Goal: Transaction & Acquisition: Purchase product/service

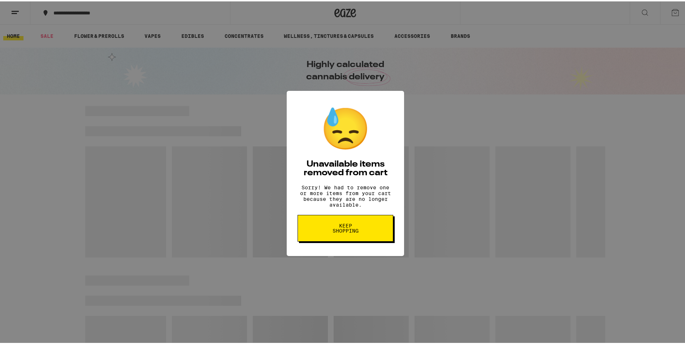
click at [340, 231] on span "Keep Shopping" at bounding box center [345, 227] width 37 height 10
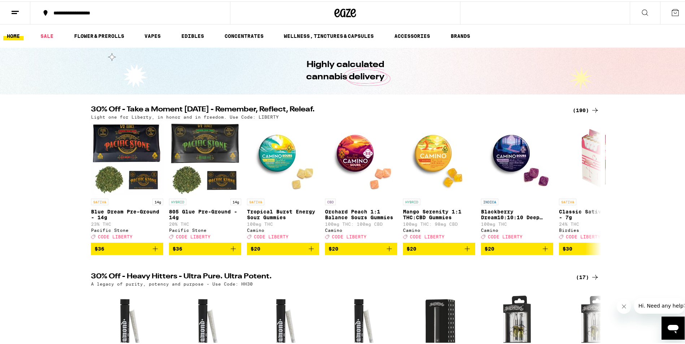
click at [591, 105] on icon at bounding box center [595, 109] width 9 height 9
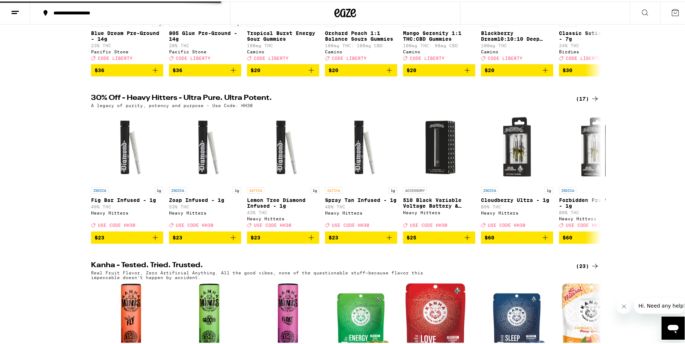
scroll to position [180, 0]
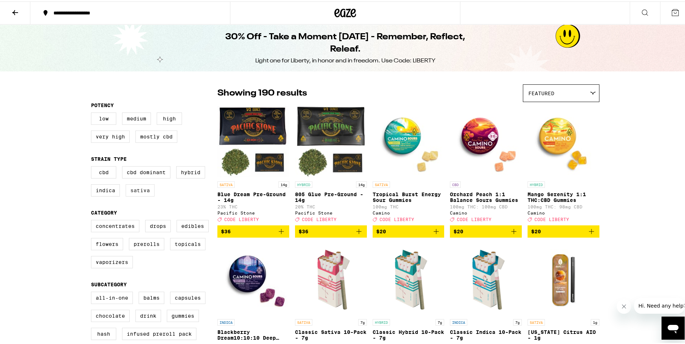
click at [147, 195] on label "Sativa" at bounding box center [140, 189] width 29 height 12
click at [93, 166] on input "Sativa" at bounding box center [92, 166] width 0 height 0
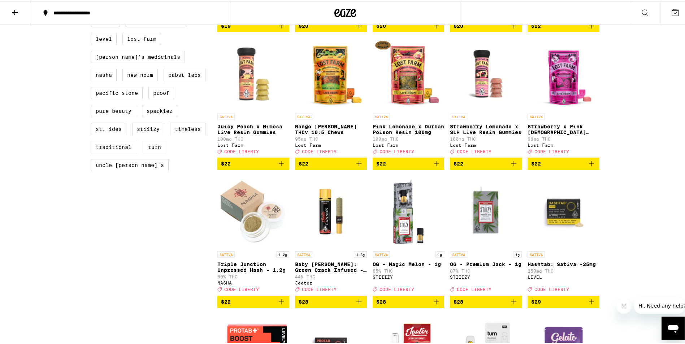
scroll to position [631, 0]
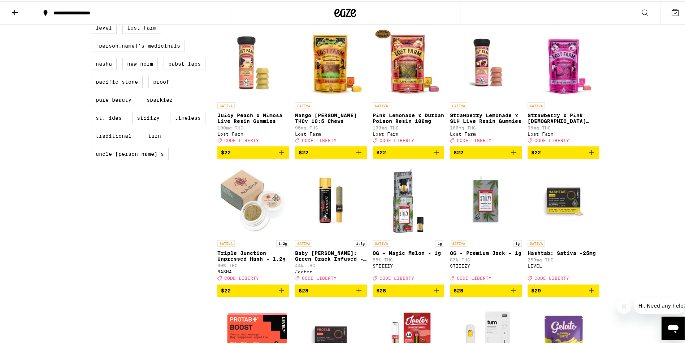
click at [510, 156] on icon "Add to bag" at bounding box center [513, 151] width 9 height 9
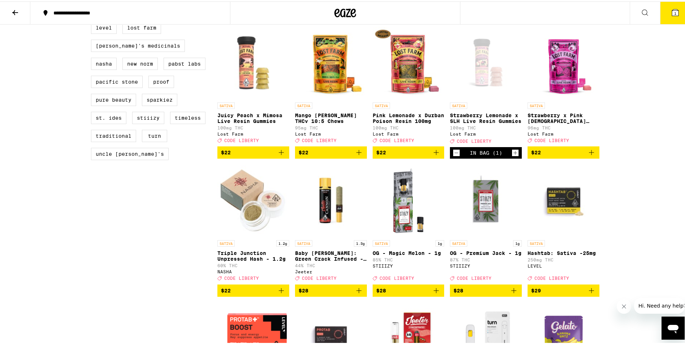
scroll to position [654, 0]
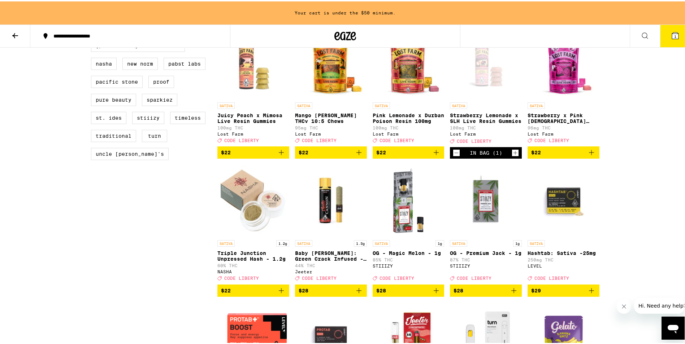
click at [590, 156] on icon "Add to bag" at bounding box center [591, 151] width 9 height 9
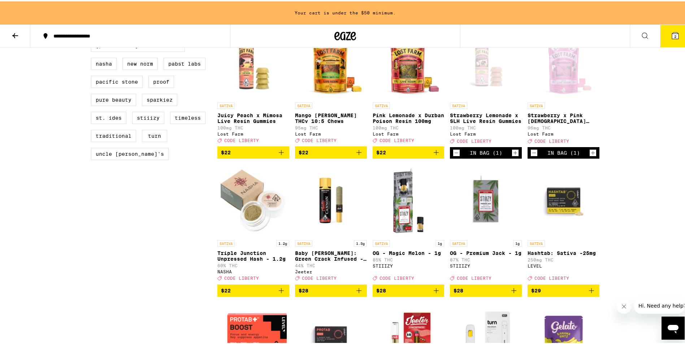
click at [437, 156] on icon "Add to bag" at bounding box center [436, 151] width 9 height 9
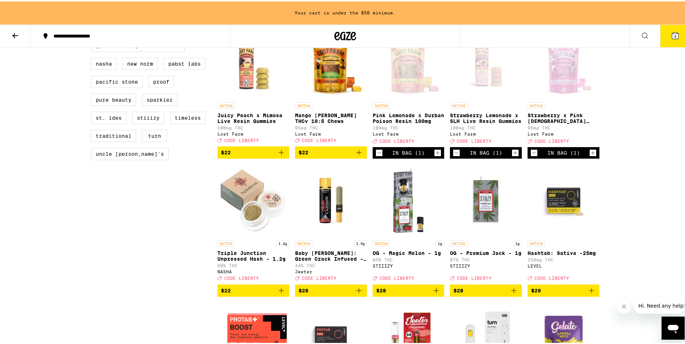
scroll to position [631, 0]
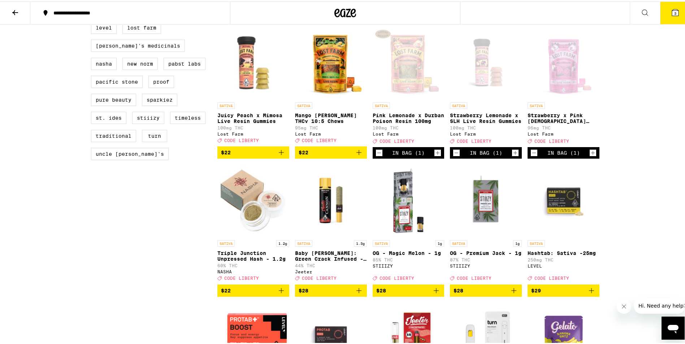
click at [278, 156] on icon "Add to bag" at bounding box center [281, 151] width 9 height 9
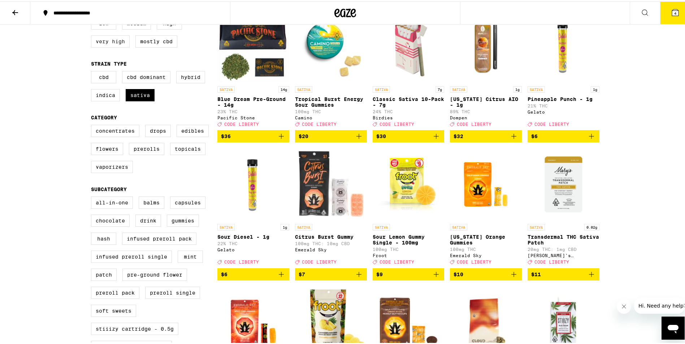
scroll to position [90, 0]
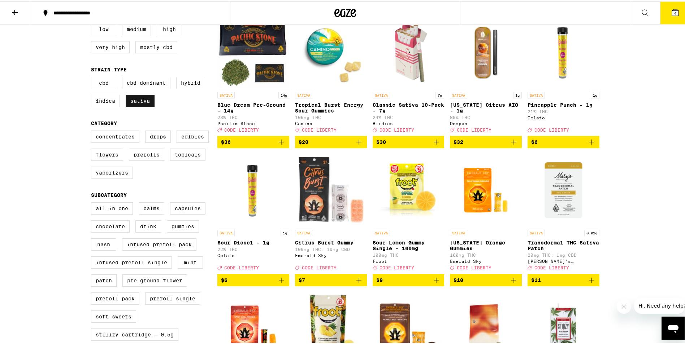
click at [128, 103] on label "Sativa" at bounding box center [140, 99] width 29 height 12
click at [93, 77] on input "Sativa" at bounding box center [92, 77] width 0 height 0
checkbox input "false"
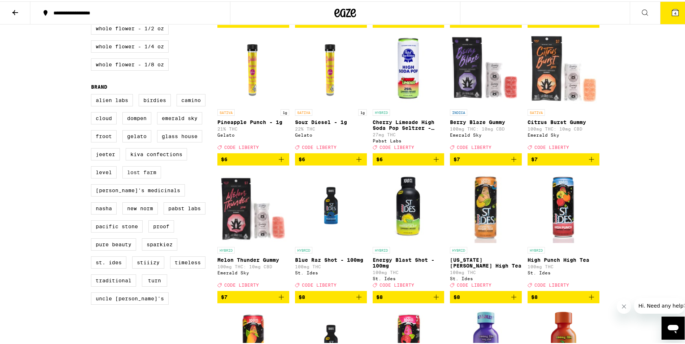
scroll to position [487, 0]
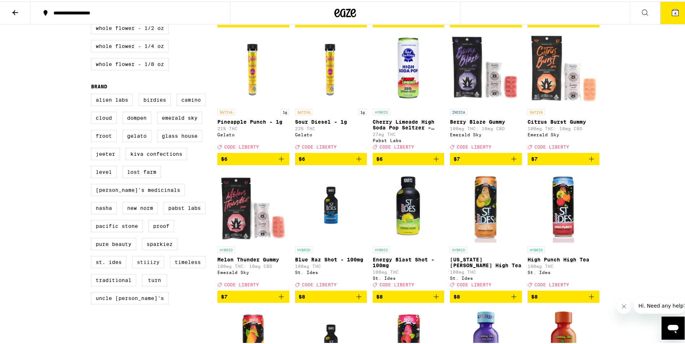
click at [152, 267] on label "STIIIZY" at bounding box center [148, 261] width 32 height 12
click at [93, 94] on input "STIIIZY" at bounding box center [92, 93] width 0 height 0
checkbox input "true"
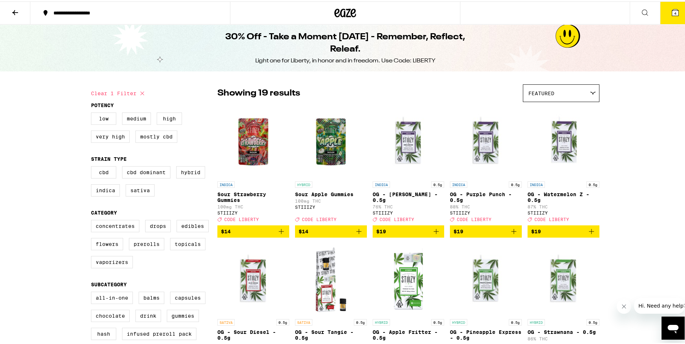
click at [17, 13] on icon at bounding box center [15, 11] width 9 height 9
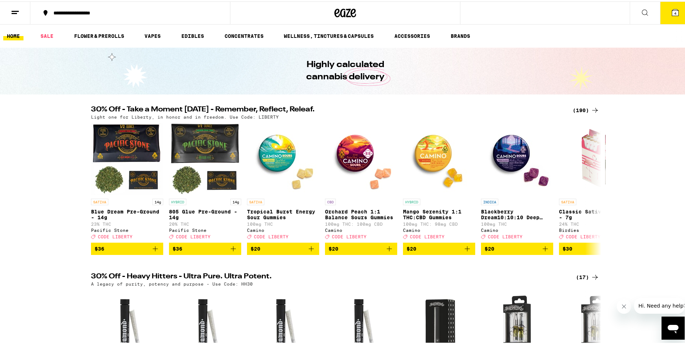
click at [645, 12] on button at bounding box center [644, 11] width 30 height 23
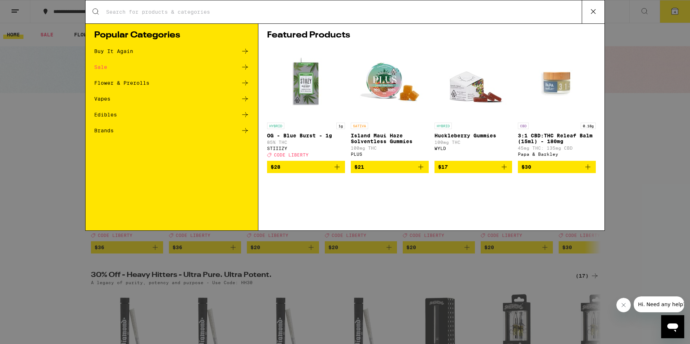
click at [423, 14] on input "Search for Products" at bounding box center [344, 12] width 476 height 6
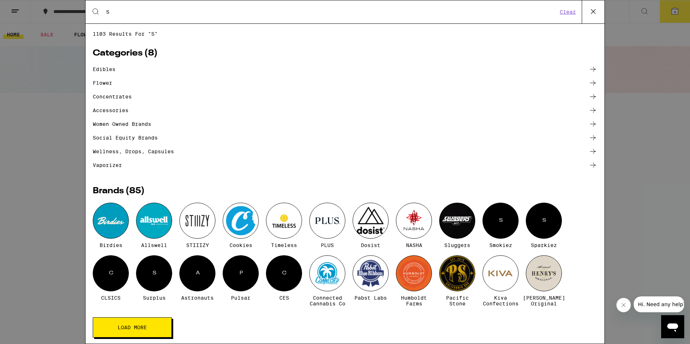
type input "STIIIZY"
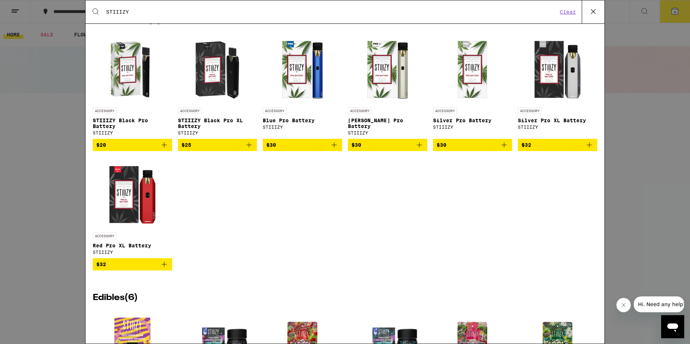
scroll to position [1047, 0]
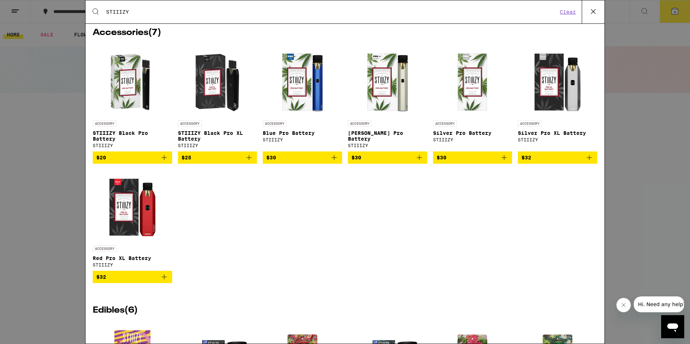
click at [248, 162] on icon "Add to bag" at bounding box center [249, 157] width 9 height 9
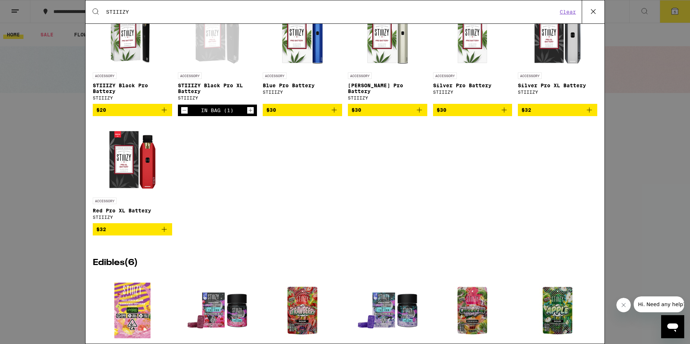
scroll to position [1083, 0]
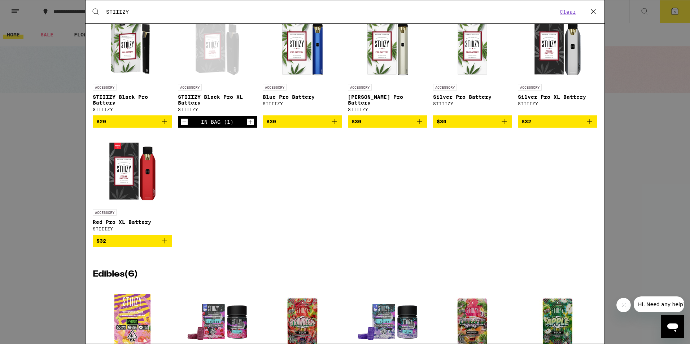
click at [601, 8] on button at bounding box center [593, 11] width 23 height 23
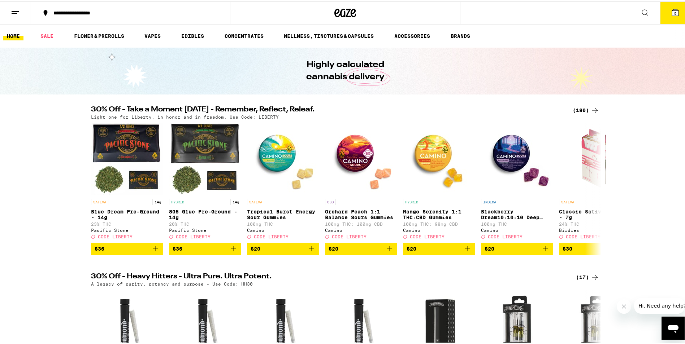
click at [671, 7] on icon at bounding box center [675, 11] width 9 height 9
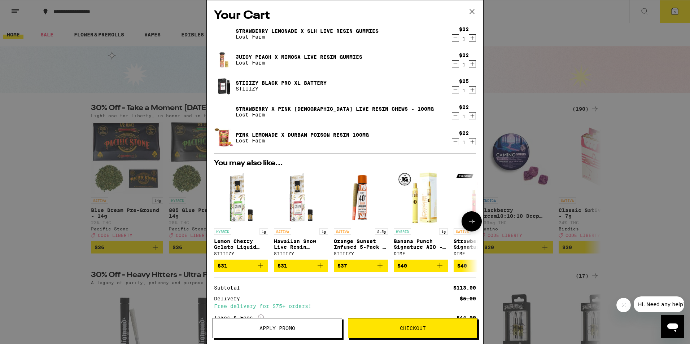
click at [470, 220] on icon at bounding box center [471, 221] width 9 height 9
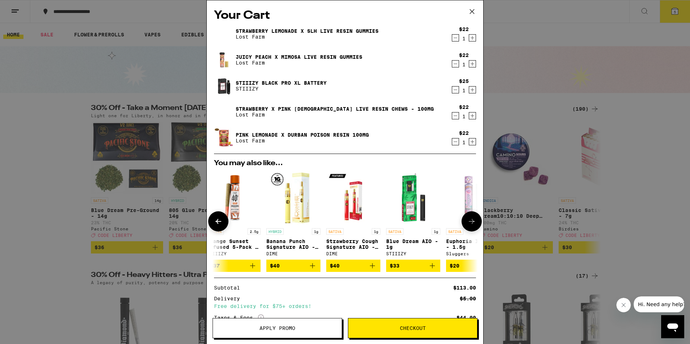
scroll to position [0, 178]
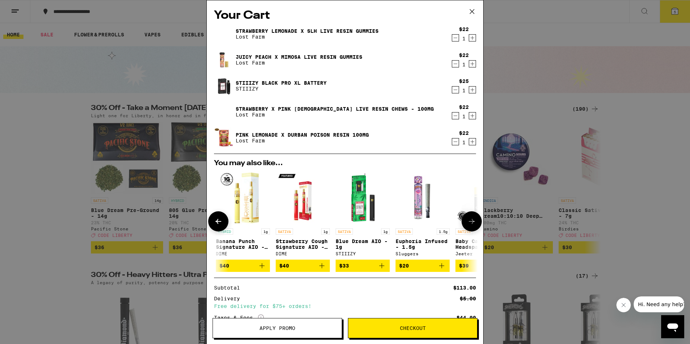
click at [470, 220] on icon at bounding box center [471, 221] width 9 height 9
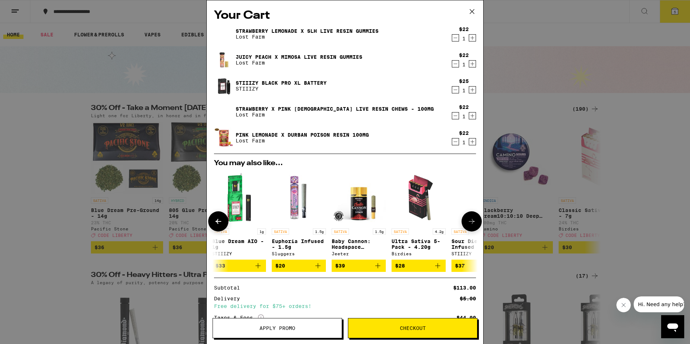
scroll to position [0, 343]
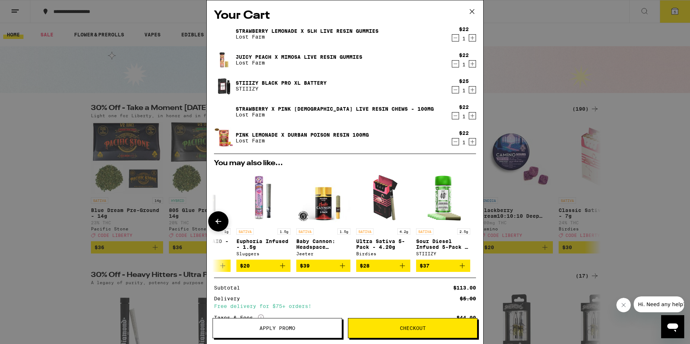
click at [220, 224] on icon at bounding box center [218, 221] width 9 height 9
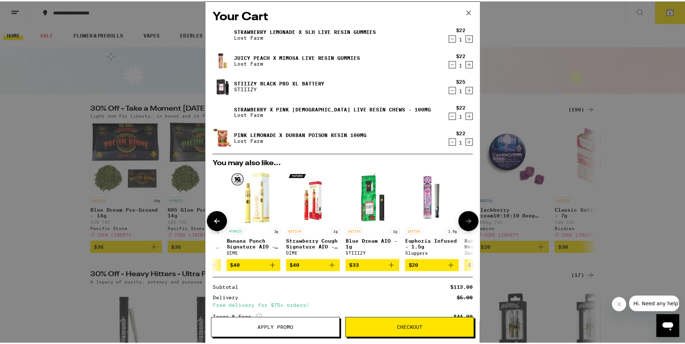
scroll to position [0, 165]
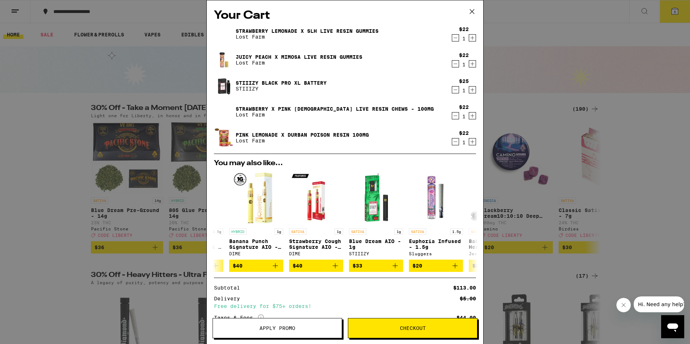
click at [308, 326] on span "Apply Promo" at bounding box center [277, 328] width 129 height 5
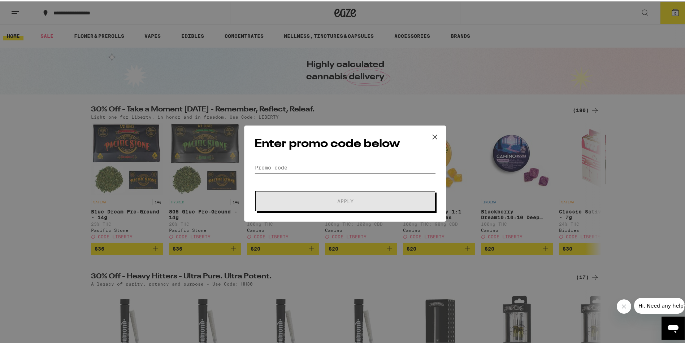
click at [293, 165] on input "Promo Code" at bounding box center [344, 166] width 181 height 11
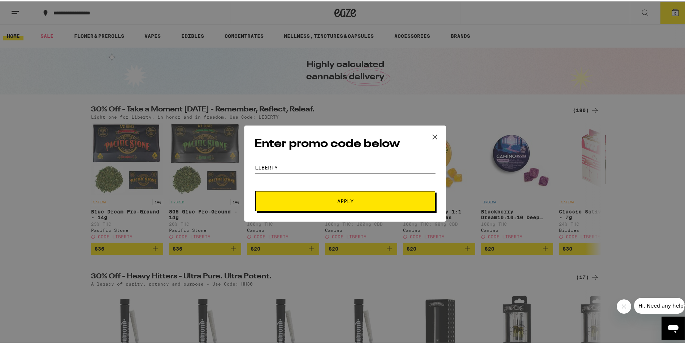
type input "LIBERTY"
click at [327, 200] on span "Apply" at bounding box center [345, 199] width 130 height 5
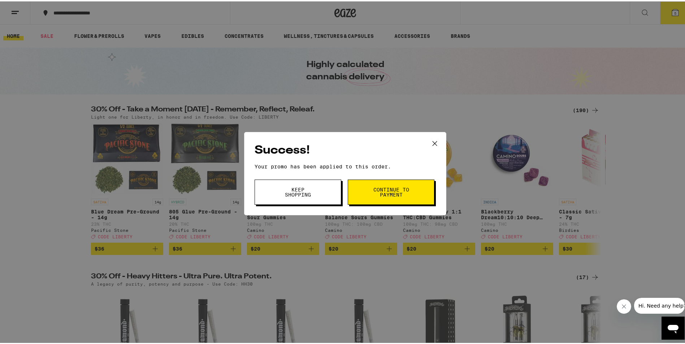
click at [392, 197] on button "Continue to payment" at bounding box center [391, 190] width 87 height 25
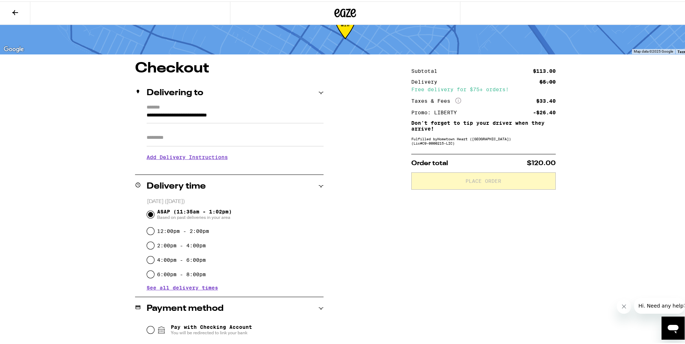
scroll to position [72, 0]
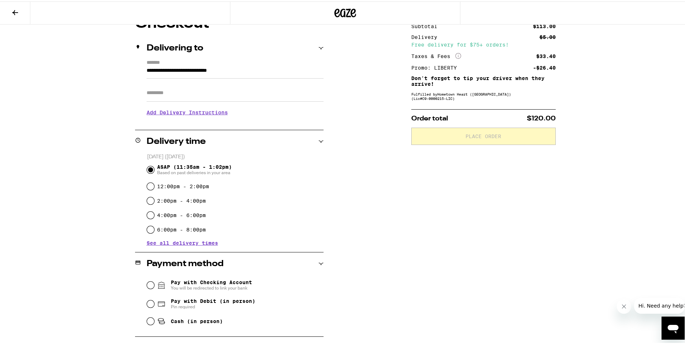
click at [177, 322] on span "Cash (in person)" at bounding box center [197, 320] width 52 height 6
click at [154, 322] on input "Cash (in person)" at bounding box center [150, 320] width 7 height 7
radio input "true"
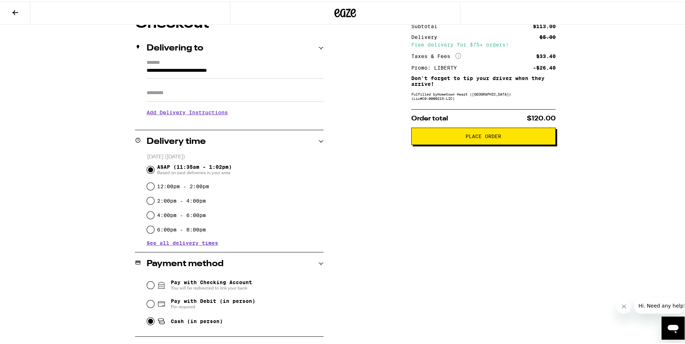
click at [474, 144] on button "Place Order" at bounding box center [483, 134] width 144 height 17
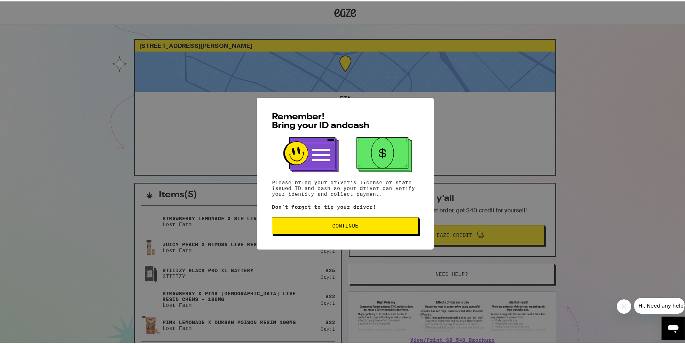
click at [392, 230] on button "Continue" at bounding box center [345, 224] width 147 height 17
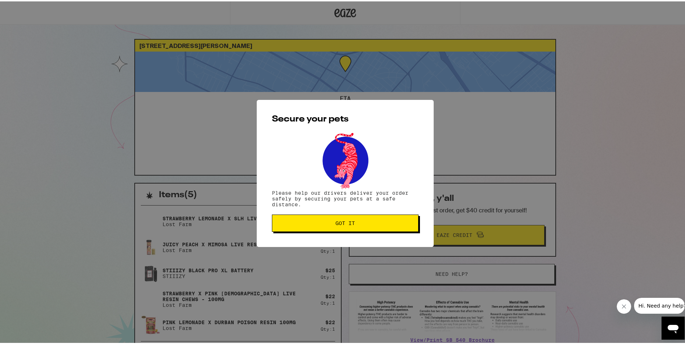
click at [399, 224] on span "Got it" at bounding box center [345, 221] width 134 height 5
